Goal: Ask a question: Seek information or help from site administrators or community

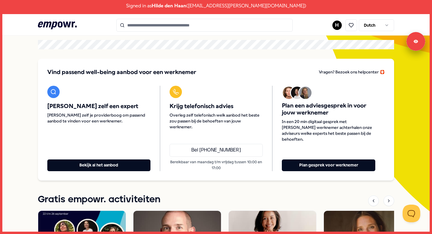
scroll to position [25, 0]
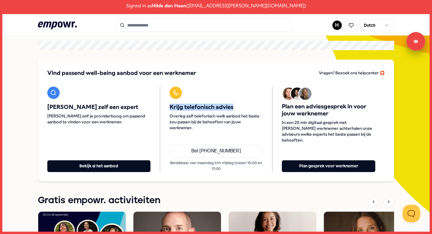
drag, startPoint x: 170, startPoint y: 107, endPoint x: 247, endPoint y: 111, distance: 77.1
click at [248, 111] on div "Krijg telefonisch advies Overleg zelf telefonisch welk aanbod het beste zou pas…" at bounding box center [216, 109] width 93 height 44
click at [247, 111] on div "Krijg telefonisch advies Overleg zelf telefonisch welk aanbod het beste zou pas…" at bounding box center [216, 109] width 93 height 44
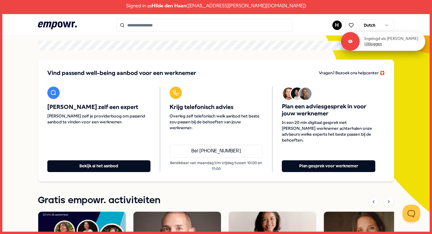
click at [382, 46] on link "Uitloggen" at bounding box center [373, 43] width 18 height 5
